Goal: Task Accomplishment & Management: Use online tool/utility

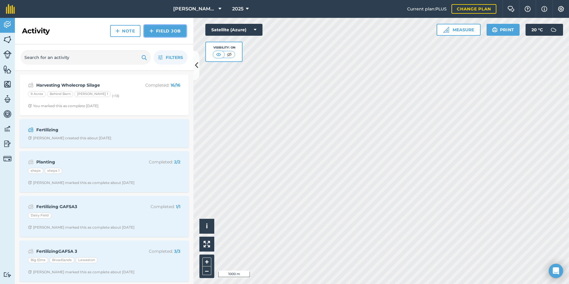
click at [161, 32] on link "Field Job" at bounding box center [165, 31] width 42 height 12
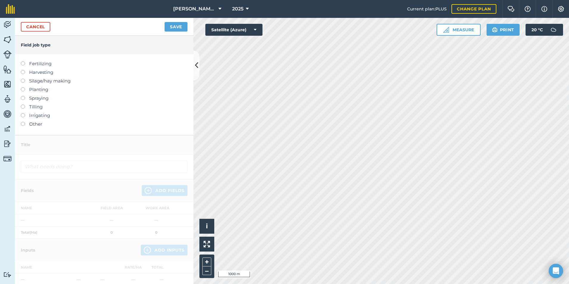
click at [42, 62] on label "Fertilizing" at bounding box center [104, 63] width 167 height 7
type input "Fertilizing"
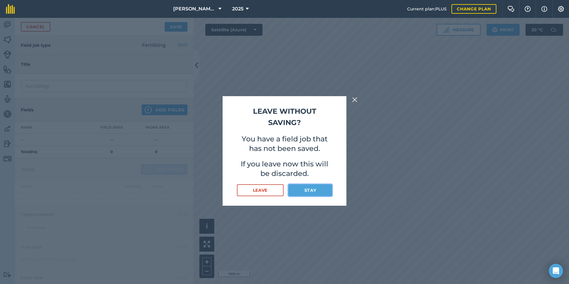
click at [304, 189] on button "Stay" at bounding box center [310, 190] width 44 height 12
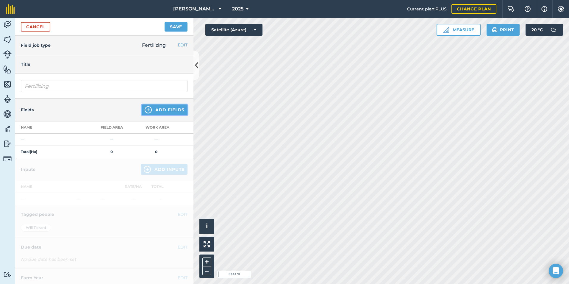
click at [156, 112] on button "Add Fields" at bounding box center [165, 109] width 46 height 11
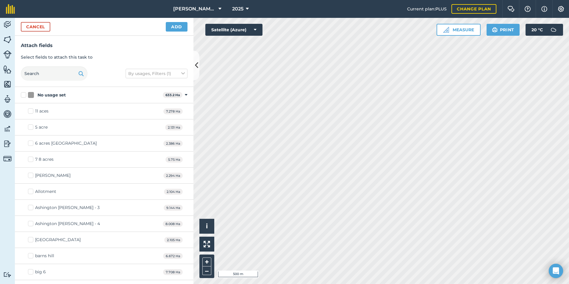
checkbox input "true"
click at [43, 27] on button "Cancel" at bounding box center [35, 27] width 29 height 10
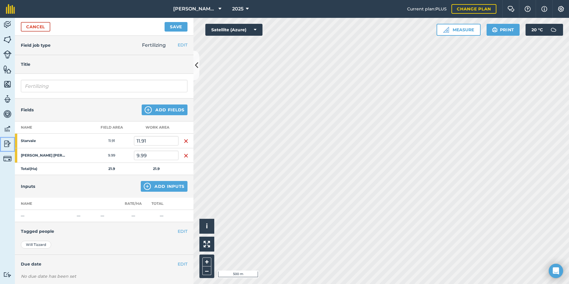
click at [5, 142] on img at bounding box center [7, 143] width 8 height 9
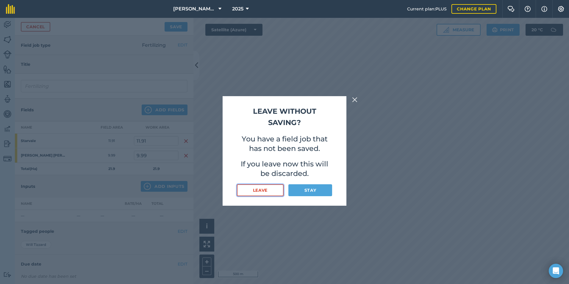
click at [277, 187] on button "Leave" at bounding box center [260, 190] width 47 height 12
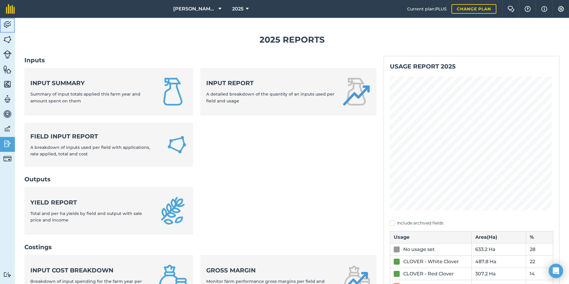
click at [8, 24] on img at bounding box center [7, 24] width 8 height 9
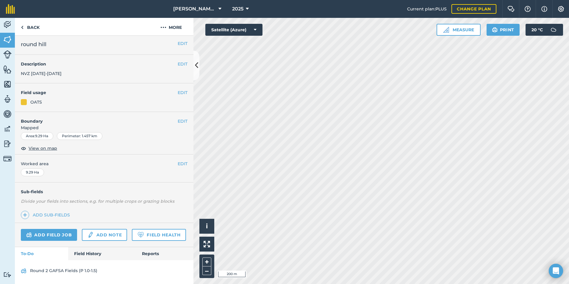
scroll to position [18, 0]
click at [94, 252] on link "Field History" at bounding box center [101, 253] width 67 height 13
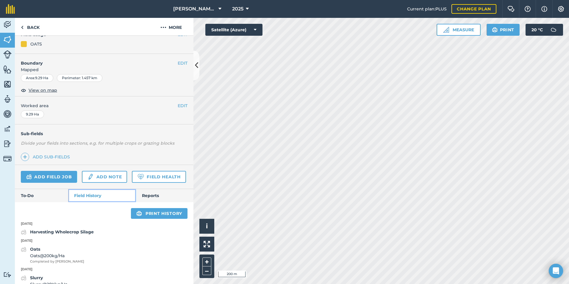
scroll to position [91, 0]
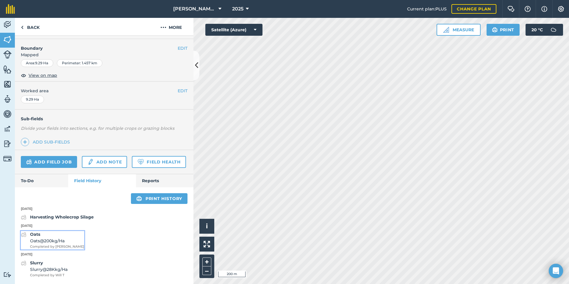
click at [47, 236] on div "Oats Oats @ 200 kg / Ha Completed by [PERSON_NAME]" at bounding box center [57, 240] width 54 height 18
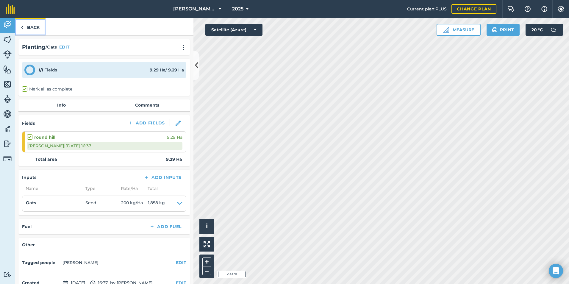
click at [35, 28] on link "Back" at bounding box center [30, 27] width 31 height 18
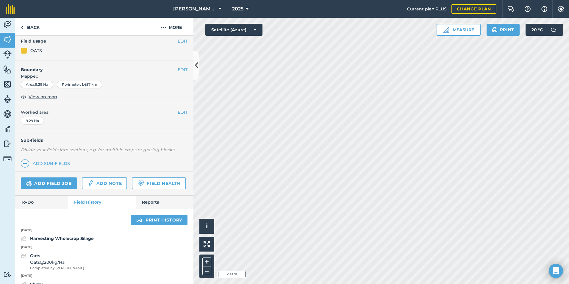
scroll to position [91, 0]
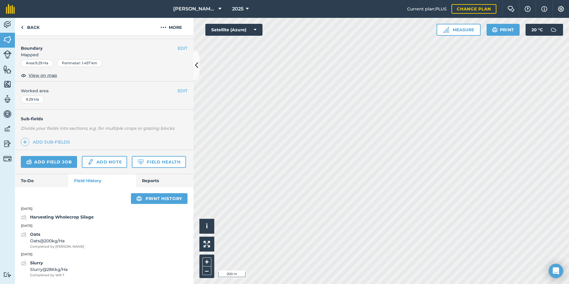
click at [145, 172] on div "Add field job Add note Field Health" at bounding box center [104, 162] width 178 height 24
click at [153, 179] on link "Reports" at bounding box center [164, 180] width 57 height 13
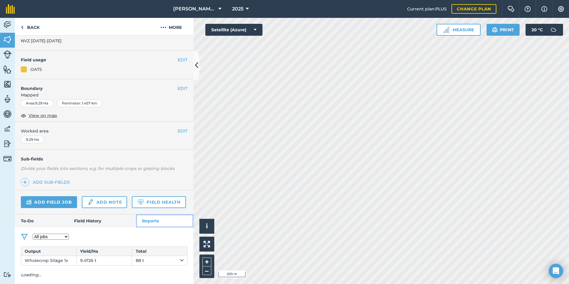
scroll to position [73, 0]
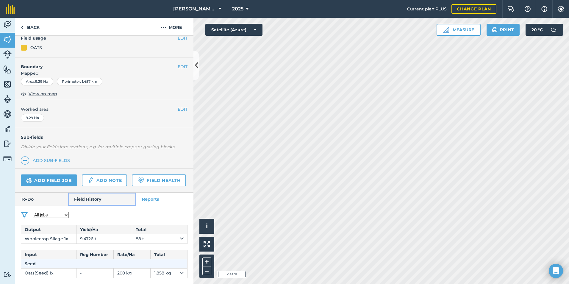
click at [108, 199] on link "Field History" at bounding box center [101, 198] width 67 height 13
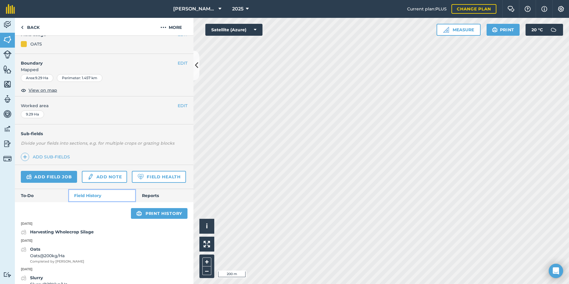
scroll to position [91, 0]
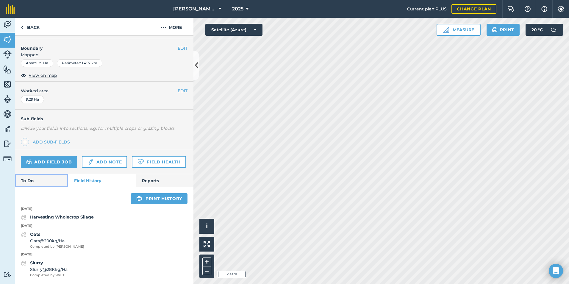
click at [37, 177] on link "To-Do" at bounding box center [41, 180] width 53 height 13
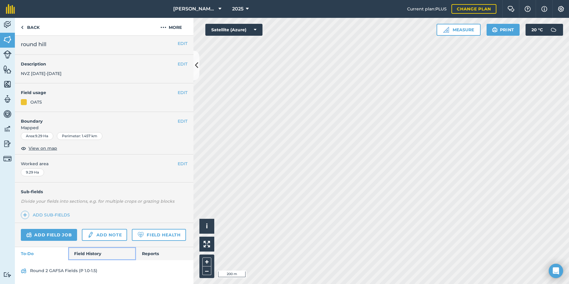
click at [90, 252] on link "Field History" at bounding box center [101, 253] width 67 height 13
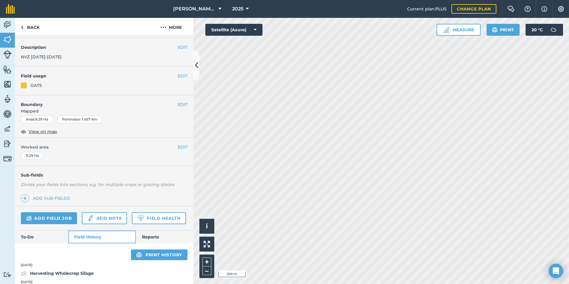
scroll to position [91, 0]
